Goal: Check status: Check status

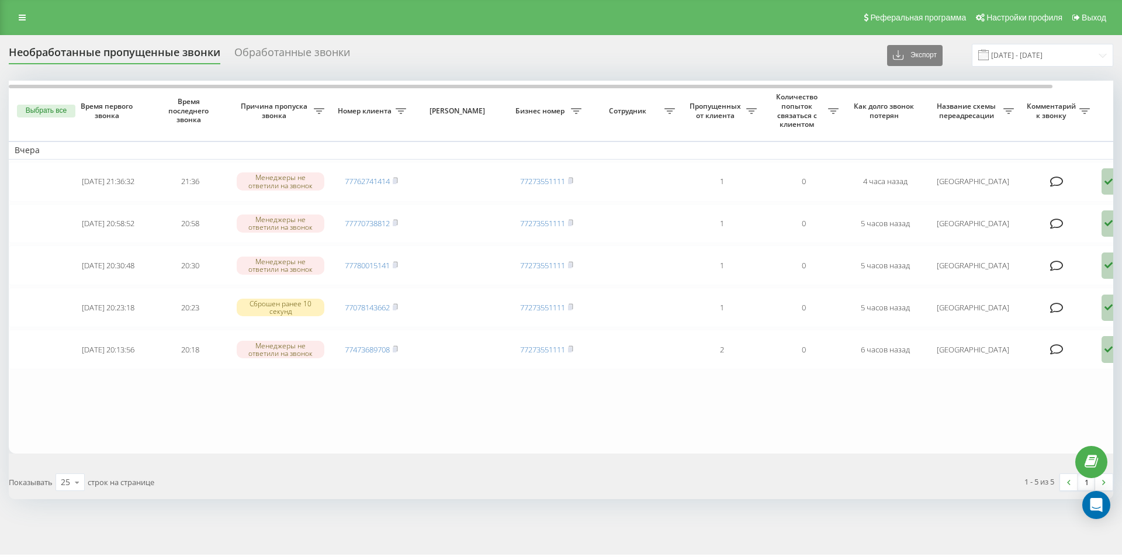
click at [268, 55] on div "Обработанные звонки" at bounding box center [292, 55] width 116 height 18
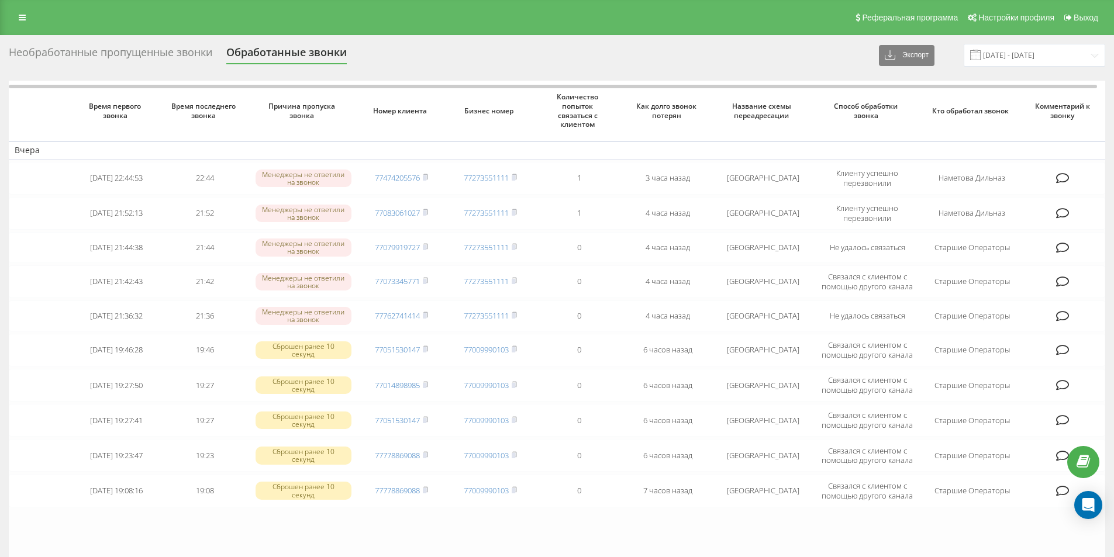
click at [193, 56] on div "Необработанные пропущенные звонки" at bounding box center [110, 55] width 203 height 18
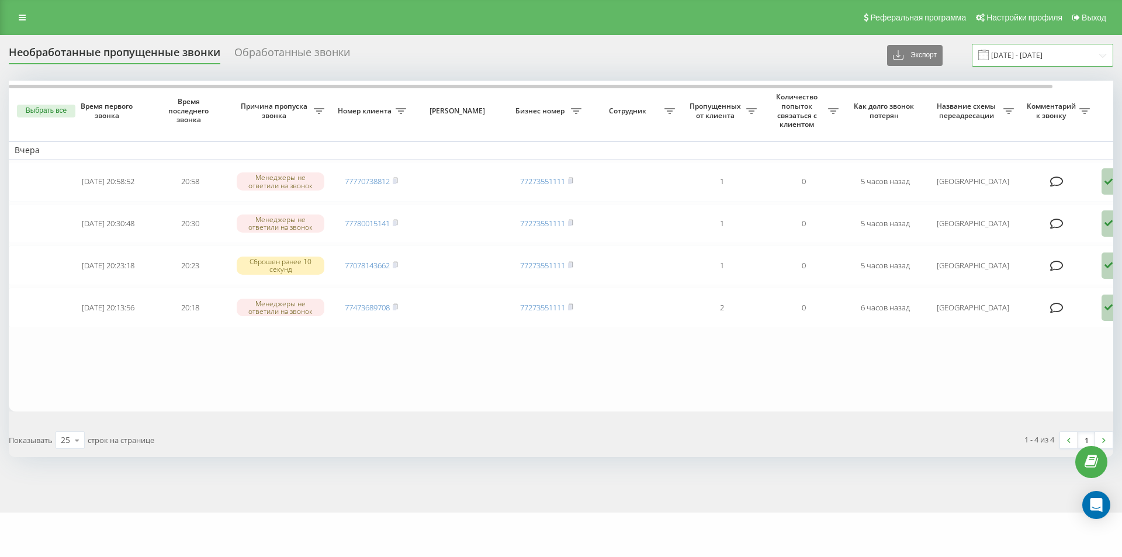
click at [1005, 57] on input "[DATE] - [DATE]" at bounding box center [1042, 55] width 141 height 23
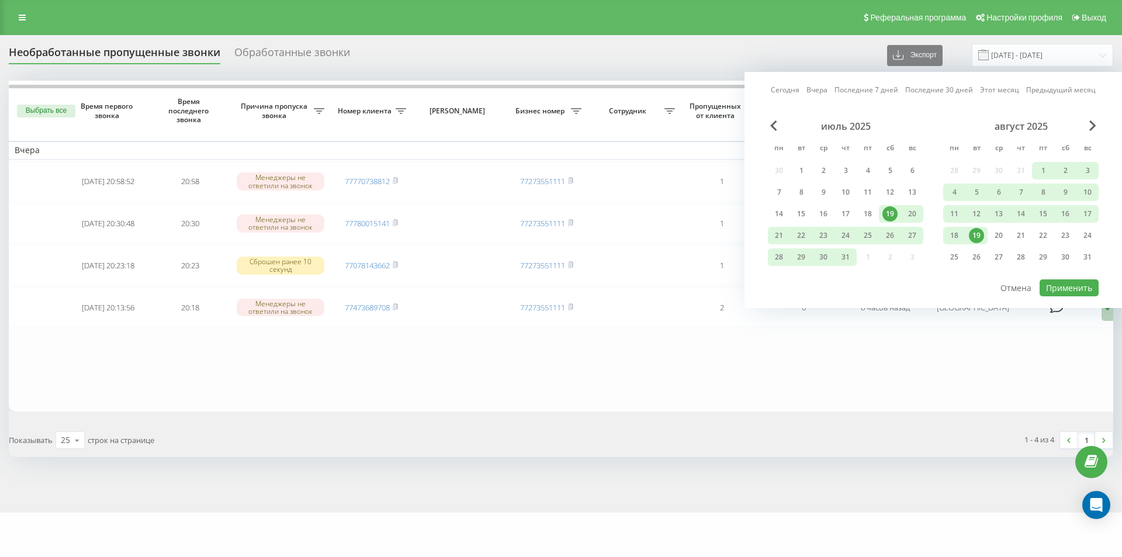
click at [974, 236] on div "19" at bounding box center [976, 235] width 15 height 15
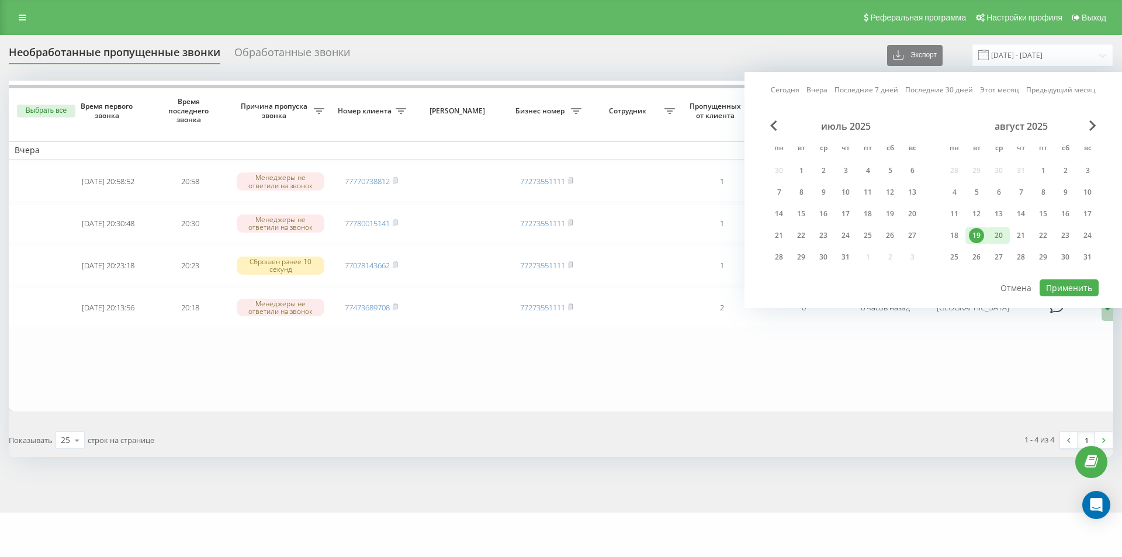
click at [1000, 234] on div "20" at bounding box center [998, 235] width 15 height 15
click at [1058, 286] on button "Применить" at bounding box center [1069, 287] width 59 height 17
type input "[DATE] - [DATE]"
